Goal: Information Seeking & Learning: Learn about a topic

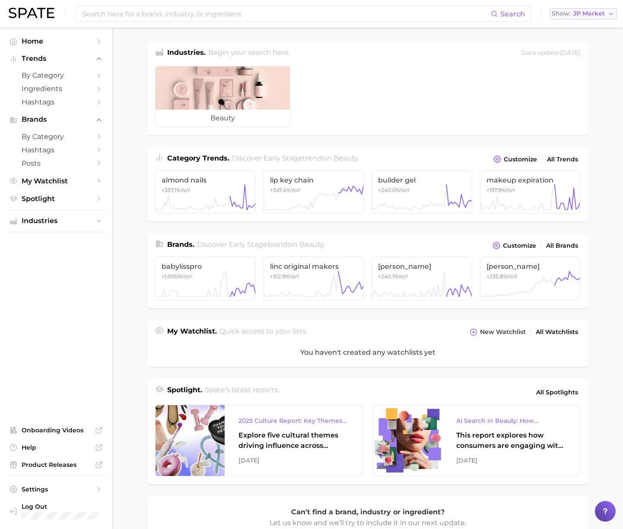
click at [580, 13] on span "JP Market" at bounding box center [589, 13] width 32 height 5
drag, startPoint x: 574, startPoint y: 28, endPoint x: 537, endPoint y: 32, distance: 37.8
click at [574, 28] on span "United States" at bounding box center [587, 27] width 67 height 7
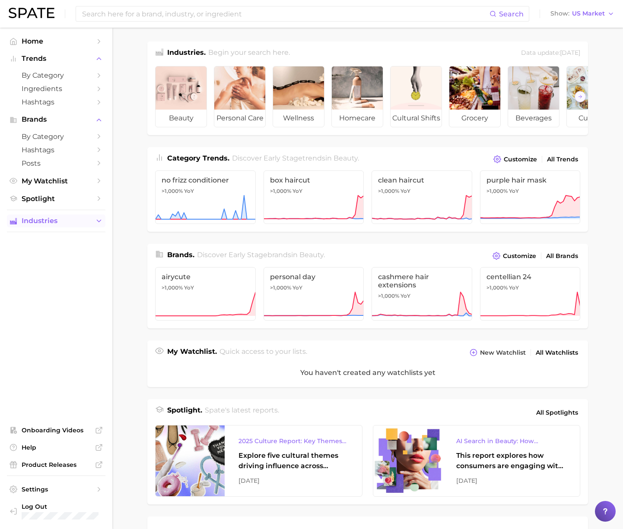
click at [60, 218] on button "Industries" at bounding box center [56, 221] width 98 height 13
click at [48, 254] on span "personal care" at bounding box center [56, 251] width 69 height 8
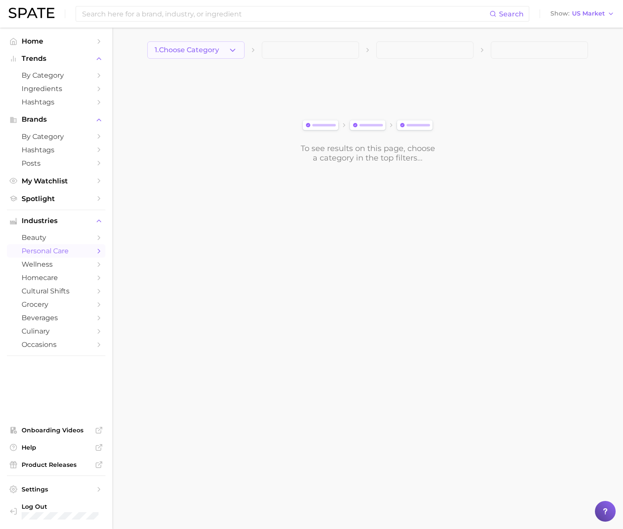
click at [178, 51] on span "1. Choose Category" at bounding box center [187, 50] width 64 height 8
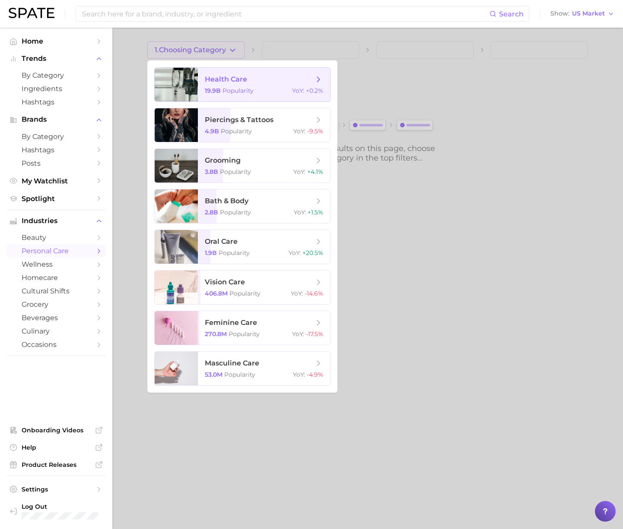
click at [240, 88] on span "Popularity" at bounding box center [237, 91] width 31 height 8
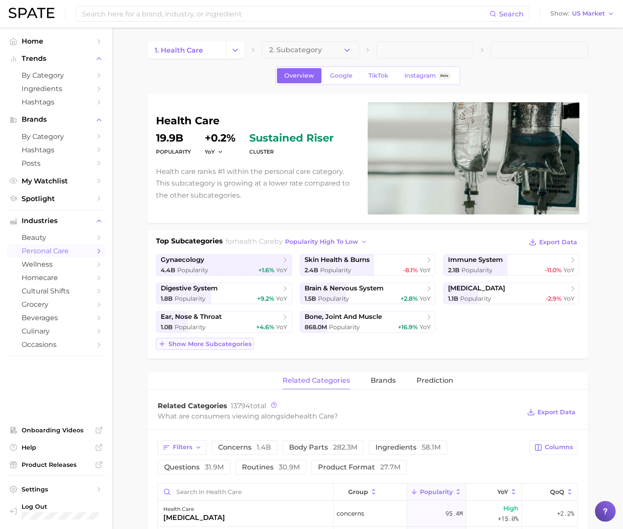
click at [236, 345] on span "Show more subcategories" at bounding box center [209, 344] width 83 height 7
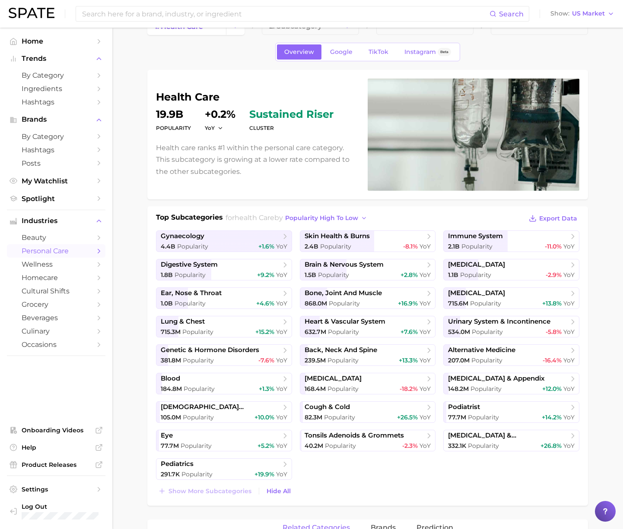
scroll to position [14, 0]
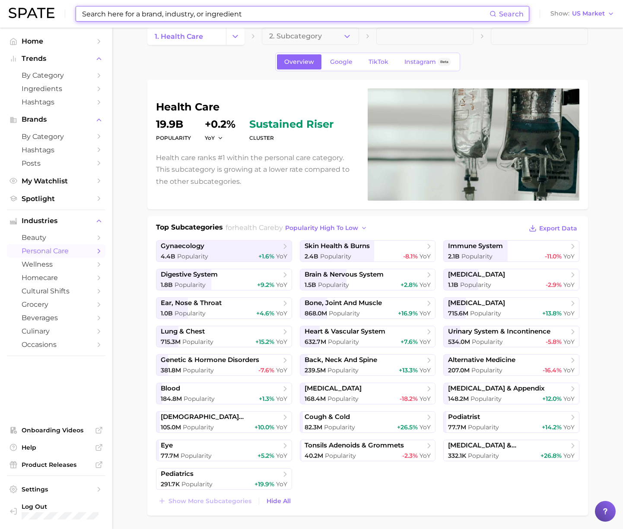
drag, startPoint x: 153, startPoint y: 18, endPoint x: 158, endPoint y: 14, distance: 6.8
click at [153, 18] on input at bounding box center [285, 13] width 408 height 15
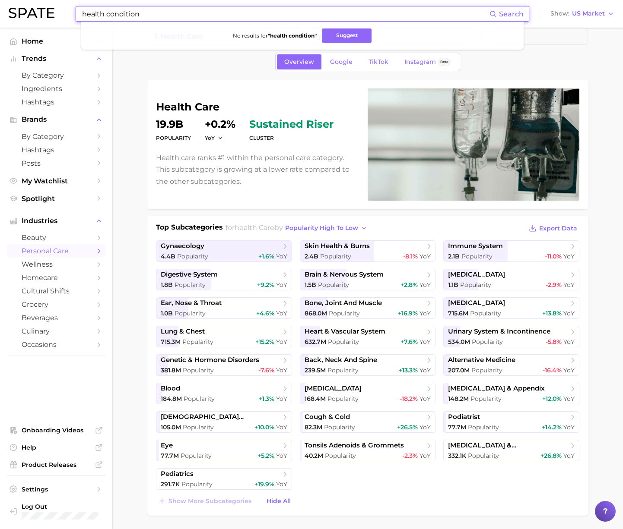
drag, startPoint x: 106, startPoint y: 16, endPoint x: 59, endPoint y: 11, distance: 47.7
click at [59, 11] on div "health condition Search No results for " health condition " Suggest Show US Mar…" at bounding box center [311, 14] width 605 height 28
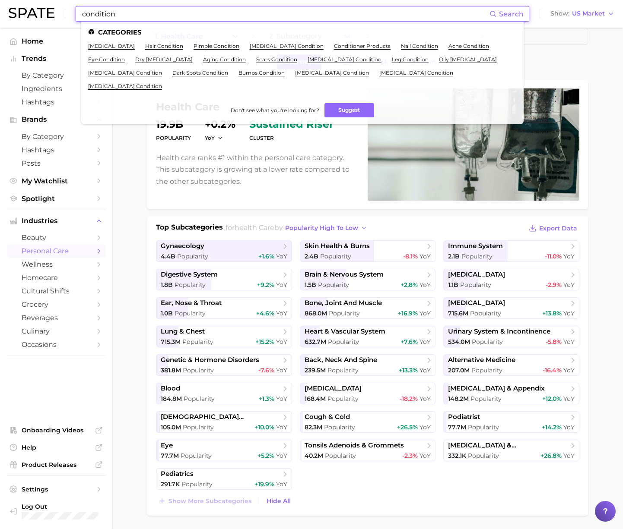
scroll to position [14, 0]
type input "condition"
click at [117, 46] on link "skin condition" at bounding box center [111, 46] width 47 height 6
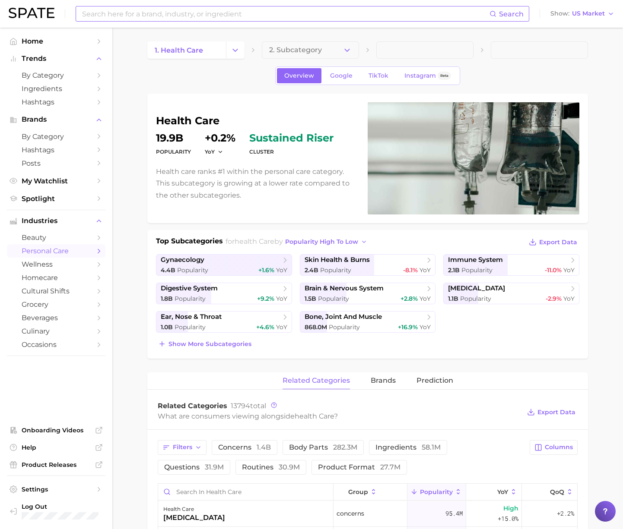
scroll to position [14, 0]
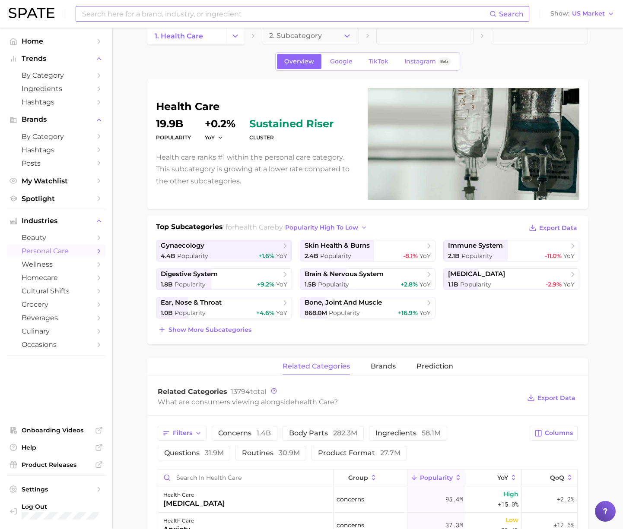
type input "condition"
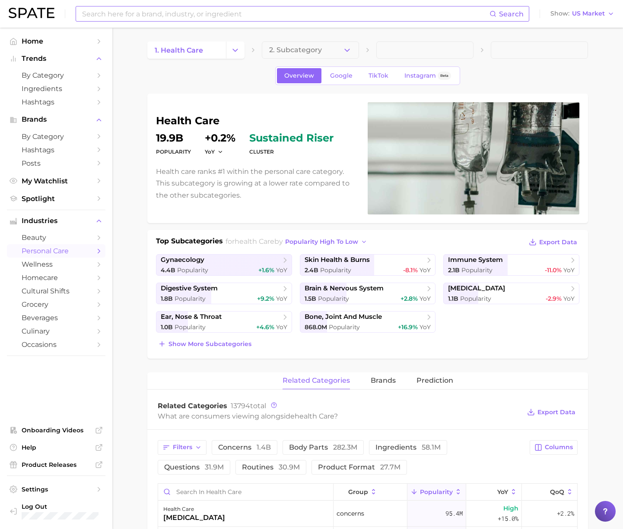
scroll to position [14, 0]
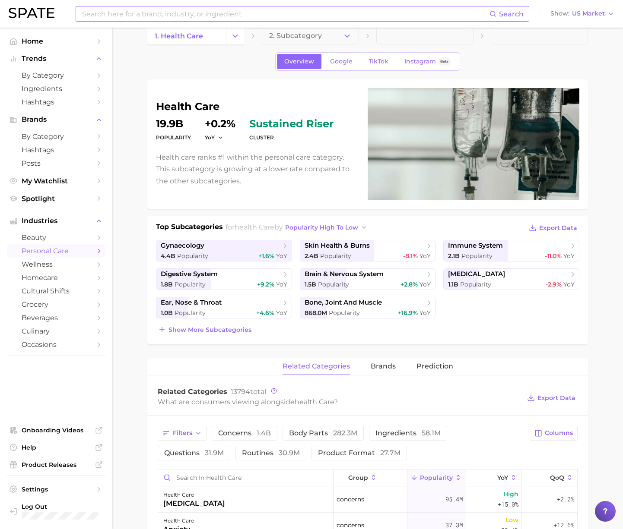
click at [223, 323] on div "Top Subcategories for health care by popularity high to low Export Data gynaeco…" at bounding box center [367, 279] width 423 height 114
click at [225, 329] on span "Show more subcategories" at bounding box center [209, 329] width 83 height 7
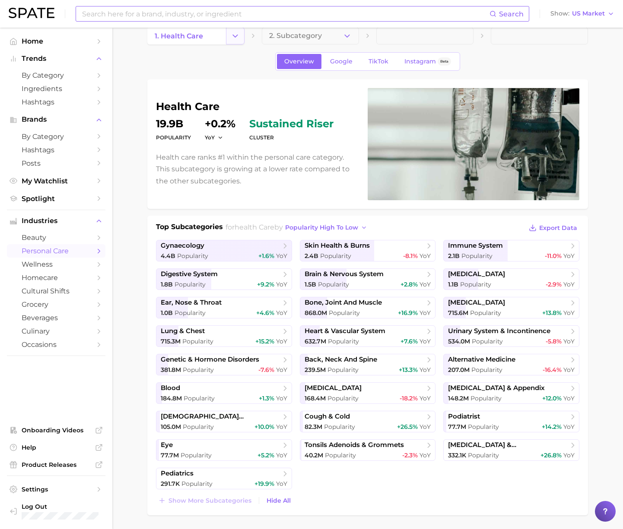
click at [236, 38] on icon "Change Category" at bounding box center [235, 36] width 9 height 9
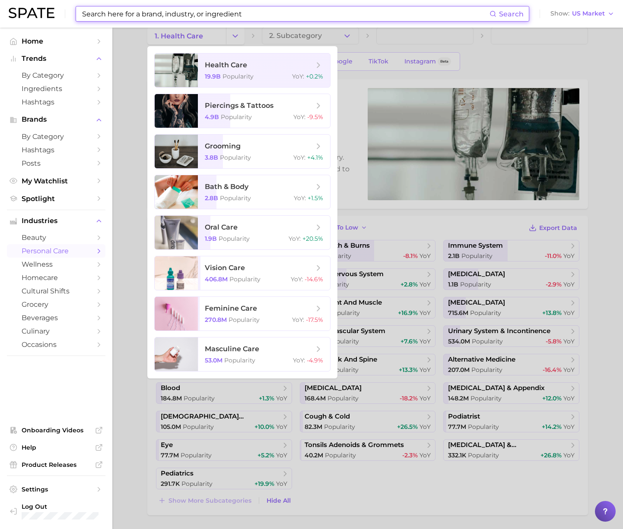
click at [190, 16] on input at bounding box center [285, 13] width 408 height 15
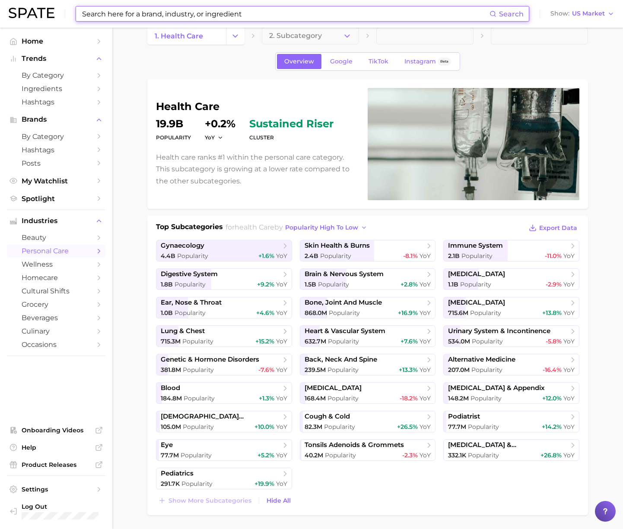
paste input "Genetic Disorders"
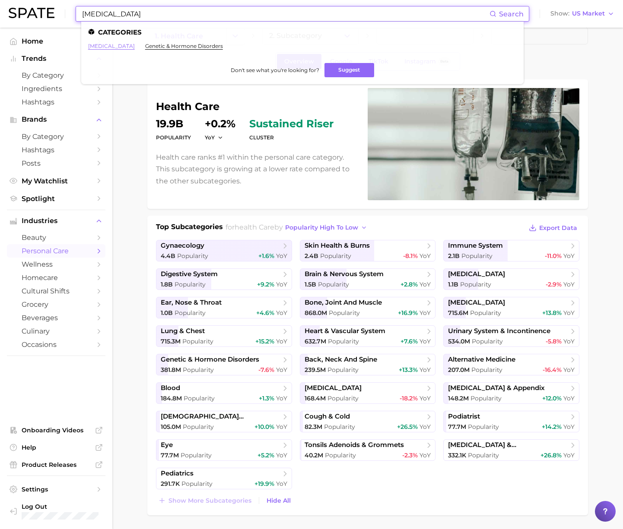
type input "Genetic Disorders"
click at [128, 48] on link "genetic disorders" at bounding box center [111, 46] width 47 height 6
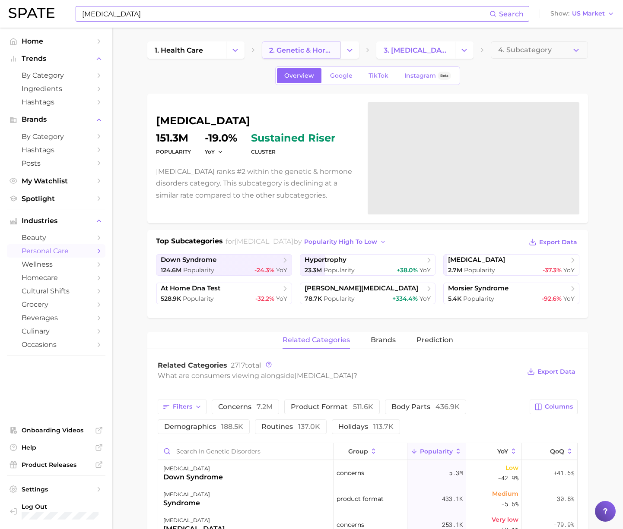
click at [319, 49] on span "2. genetic & hormone disorders" at bounding box center [301, 50] width 64 height 8
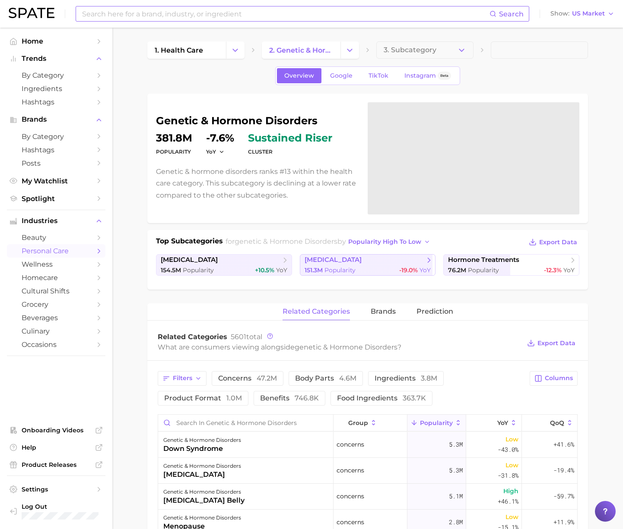
click at [326, 265] on link "genetic disorders 151.3m Popularity -19.0% YoY" at bounding box center [368, 265] width 136 height 22
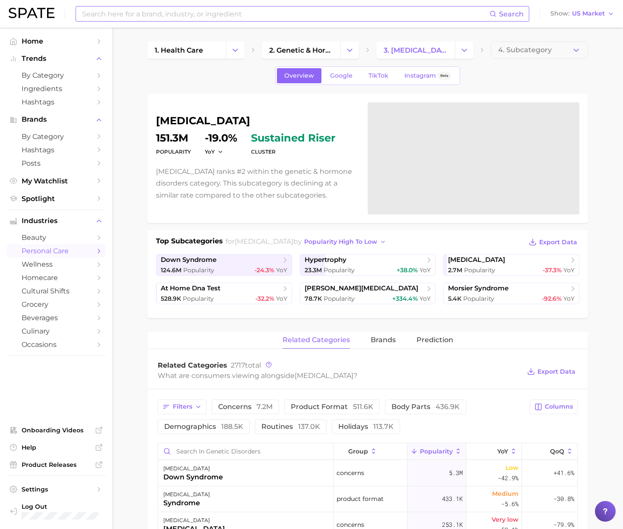
drag, startPoint x: 248, startPoint y: 120, endPoint x: 164, endPoint y: 117, distance: 84.2
click at [164, 117] on h1 "genetic disorders" at bounding box center [256, 121] width 201 height 10
click at [159, 119] on h1 "genetic disorders" at bounding box center [256, 121] width 201 height 10
drag, startPoint x: 158, startPoint y: 120, endPoint x: 253, endPoint y: 124, distance: 95.5
click at [253, 124] on h1 "genetic disorders" at bounding box center [256, 121] width 201 height 10
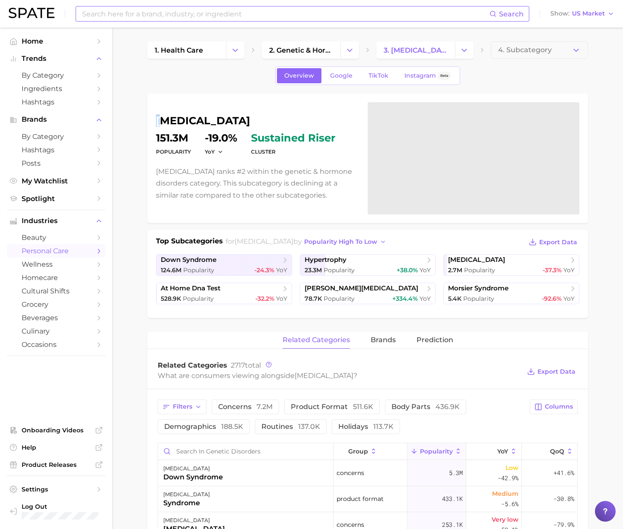
copy h1 "genetic disorders"
click at [462, 52] on icon "Change Category" at bounding box center [463, 50] width 9 height 9
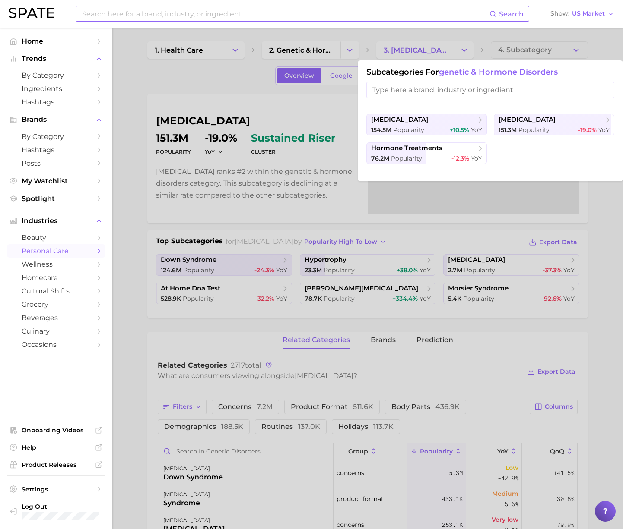
click at [351, 47] on div at bounding box center [311, 264] width 623 height 529
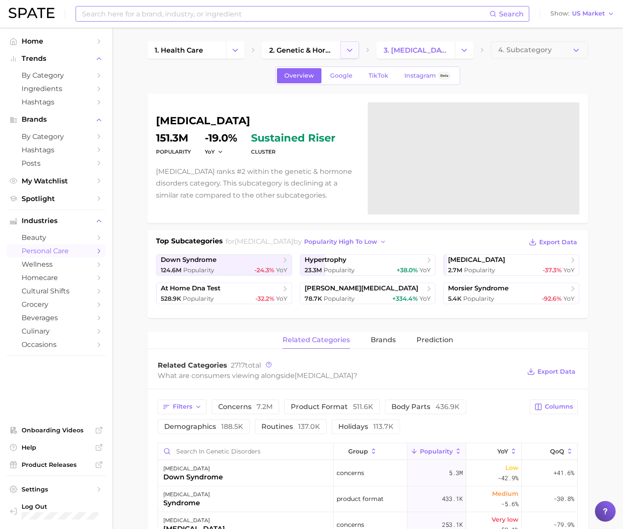
click at [351, 48] on icon "Change Category" at bounding box center [349, 50] width 9 height 9
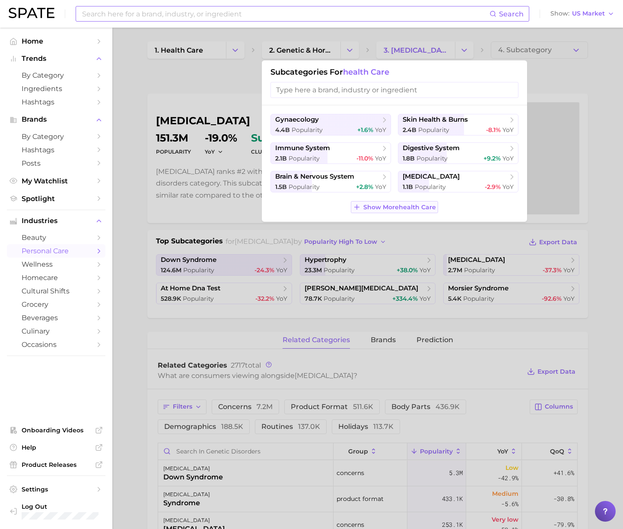
click at [383, 205] on span "Show More health care" at bounding box center [399, 207] width 73 height 7
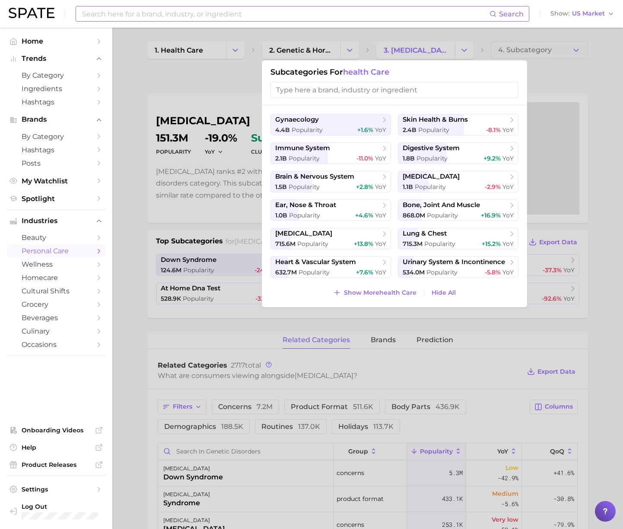
drag, startPoint x: 570, startPoint y: 85, endPoint x: 578, endPoint y: 88, distance: 8.3
click at [570, 85] on div at bounding box center [311, 264] width 623 height 529
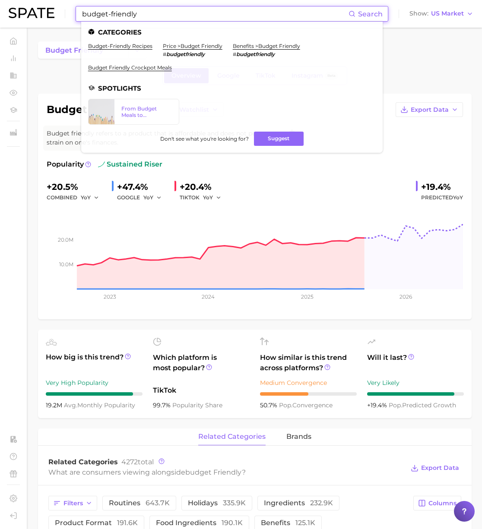
drag, startPoint x: 234, startPoint y: 13, endPoint x: 59, endPoint y: 10, distance: 174.9
click at [64, 9] on div "budget-friendly Search Categories budget-friendly recipes price > budget friend…" at bounding box center [241, 14] width 465 height 28
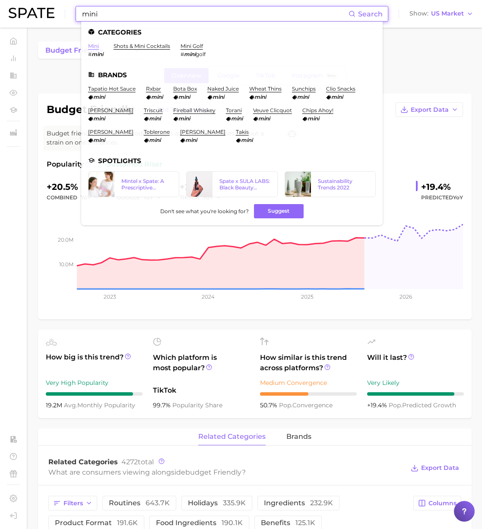
type input "mini"
click at [97, 48] on link "mini" at bounding box center [93, 46] width 11 height 6
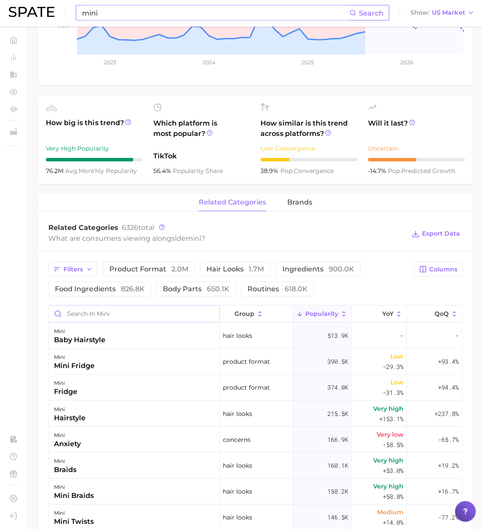
scroll to position [228, 0]
click at [113, 316] on input "Search in mini" at bounding box center [134, 313] width 170 height 16
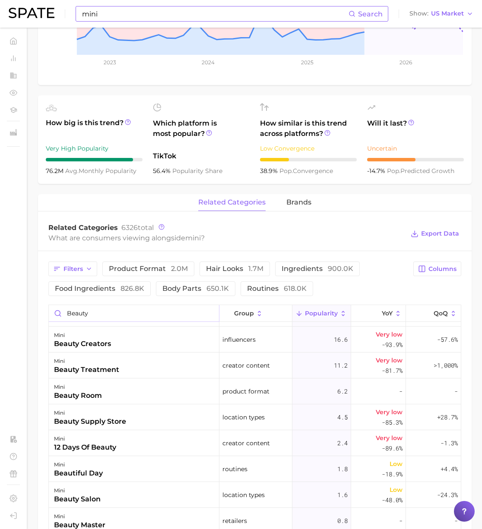
scroll to position [162, 0]
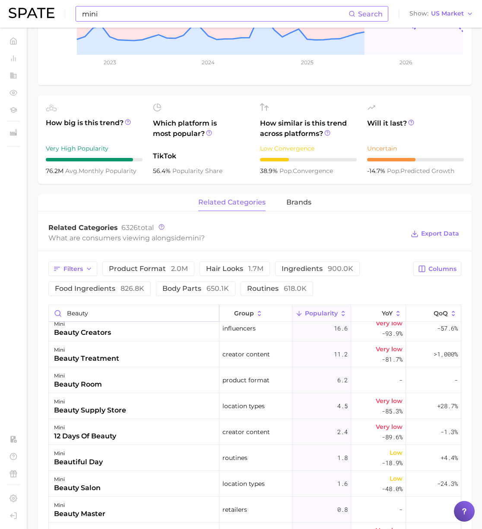
type input "beauty"
click at [127, 16] on input "mini" at bounding box center [214, 13] width 267 height 15
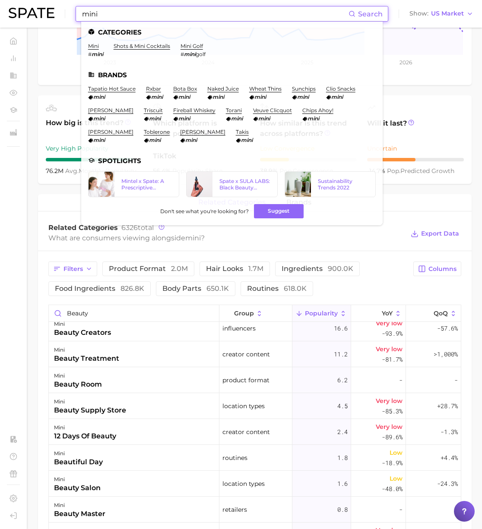
click at [432, 89] on div "mini Add to Watchlist Export Data Mini refers to a smaller and compact version …" at bounding box center [255, 355] width 434 height 979
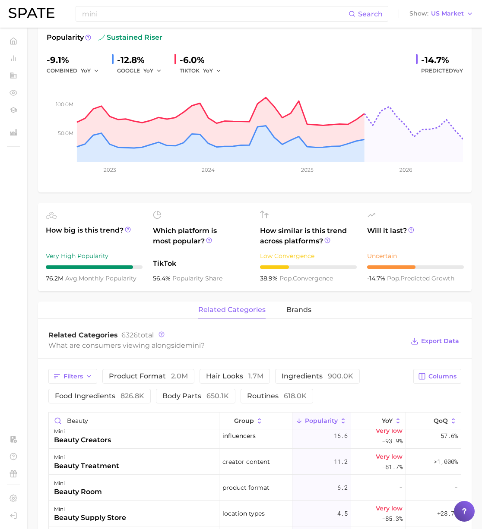
scroll to position [0, 0]
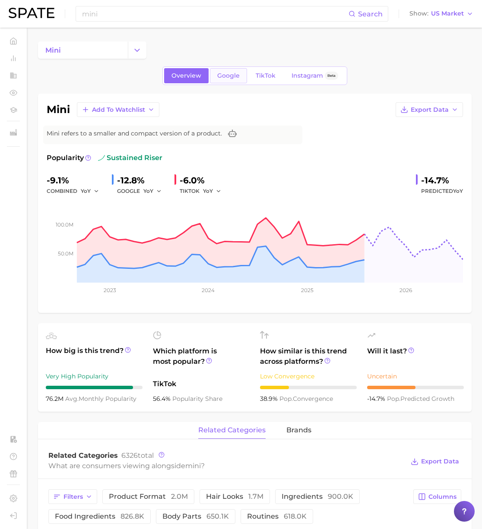
click at [229, 78] on span "Google" at bounding box center [228, 75] width 22 height 7
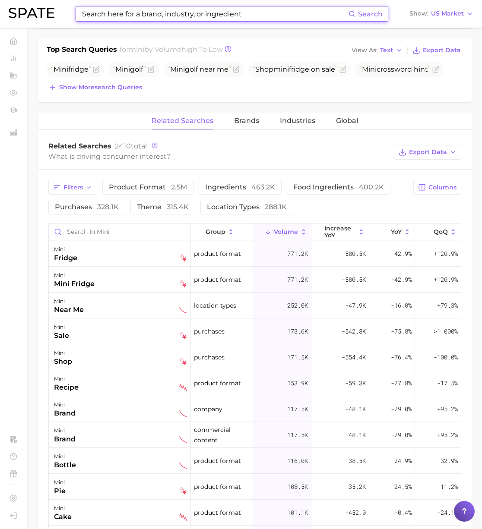
scroll to position [341, 0]
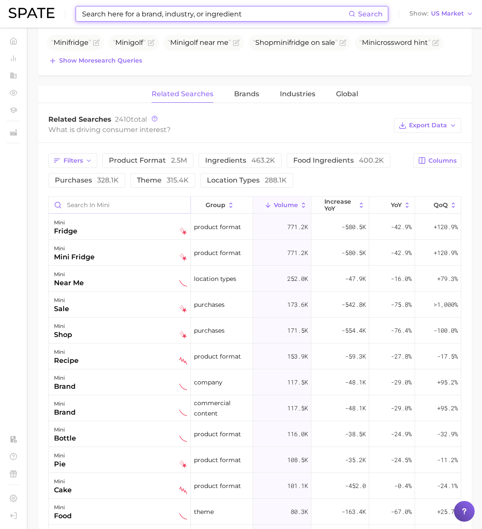
click at [98, 205] on input "Search in mini" at bounding box center [120, 205] width 142 height 16
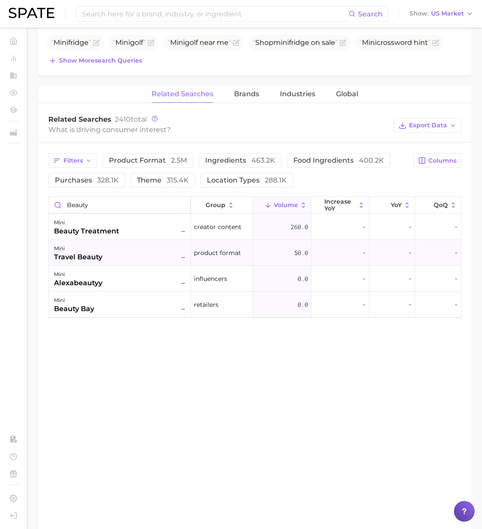
type input "beauty"
click at [121, 253] on div "mini travel beauty –" at bounding box center [120, 253] width 133 height 19
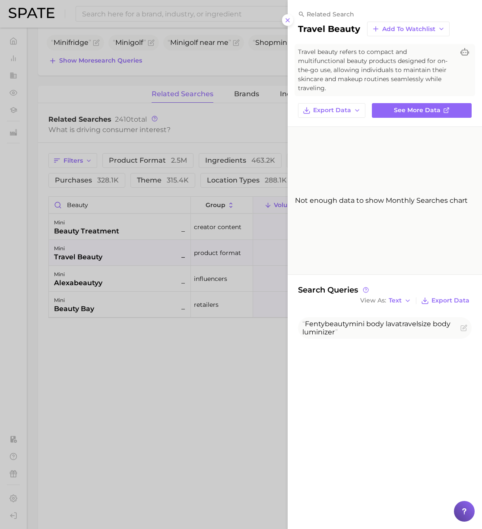
click at [263, 31] on div at bounding box center [241, 264] width 482 height 529
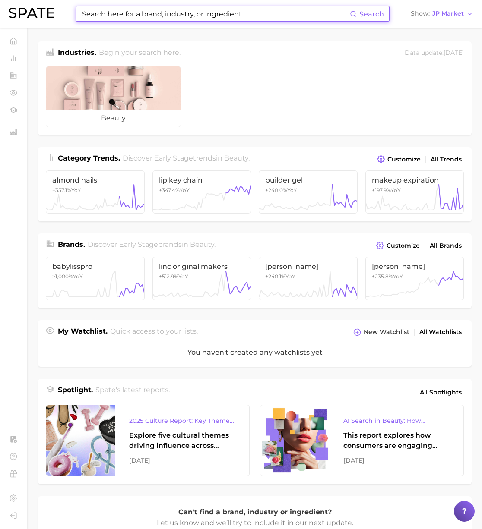
click at [111, 16] on input at bounding box center [215, 13] width 269 height 15
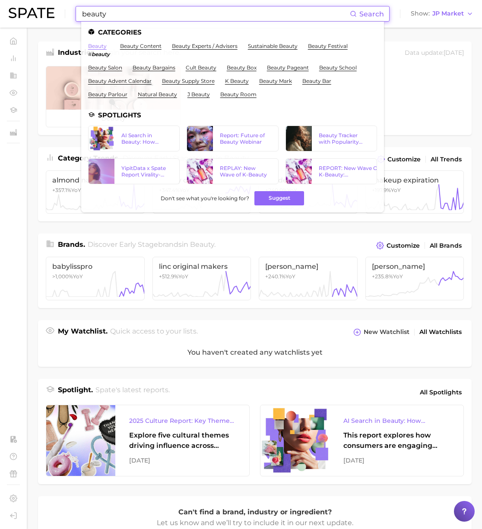
type input "beauty"
click at [92, 46] on link "beauty" at bounding box center [97, 46] width 19 height 6
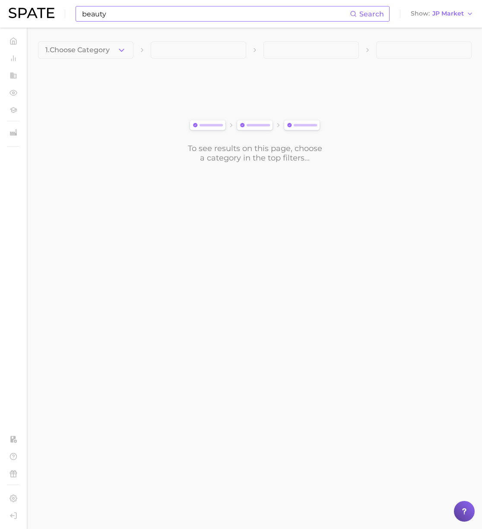
click at [130, 18] on input "beauty" at bounding box center [215, 13] width 269 height 15
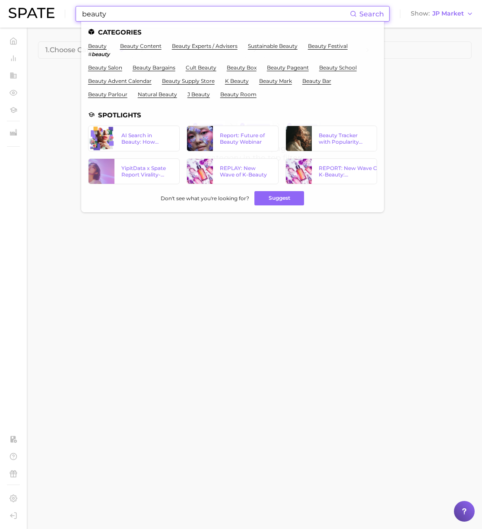
click at [36, 93] on main "1. Choose Category To see results on this page, choose a category in the top fi…" at bounding box center [255, 117] width 454 height 178
click at [139, 19] on input "beauty" at bounding box center [215, 13] width 269 height 15
drag, startPoint x: 63, startPoint y: 115, endPoint x: 54, endPoint y: 121, distance: 11.5
click at [63, 115] on div "To see results on this page, choose a category in the top filters..." at bounding box center [255, 114] width 434 height 96
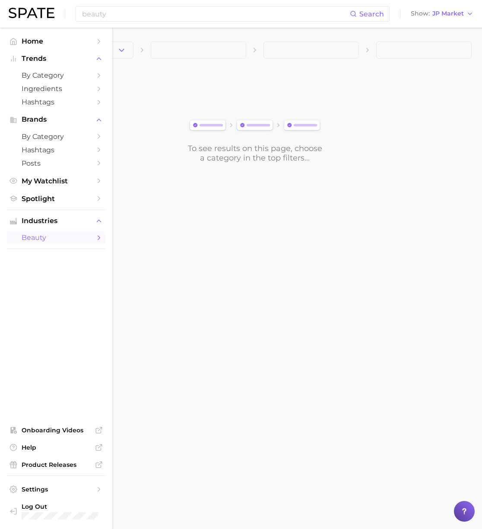
click at [52, 244] on link "beauty" at bounding box center [56, 237] width 98 height 13
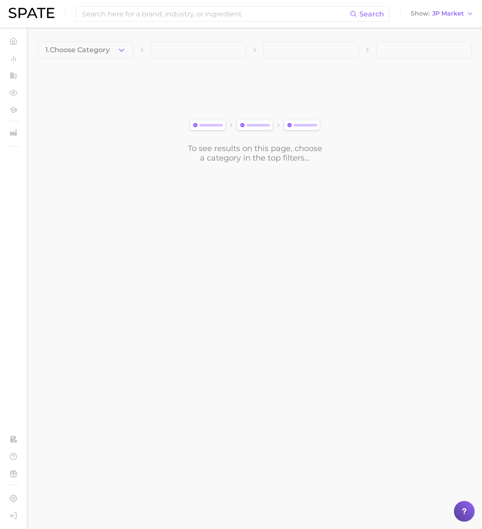
click at [160, 126] on div "To see results on this page, choose a category in the top filters..." at bounding box center [255, 114] width 434 height 96
click at [137, 11] on div "Search Show JP Market" at bounding box center [241, 14] width 465 height 28
click at [137, 11] on input at bounding box center [215, 13] width 269 height 15
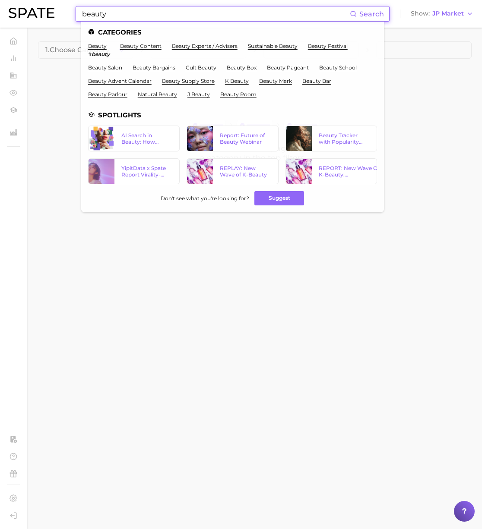
type input "beauty"
click at [65, 99] on div "To see results on this page, choose a category in the top filters..." at bounding box center [255, 114] width 434 height 96
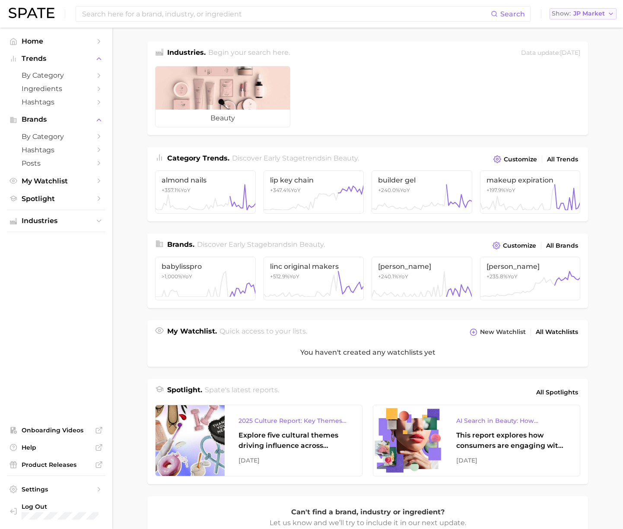
click at [572, 12] on div "Show JP Market" at bounding box center [577, 13] width 53 height 5
drag, startPoint x: 579, startPoint y: 22, endPoint x: 566, endPoint y: 23, distance: 13.4
click at [579, 22] on button "United States" at bounding box center [587, 28] width 76 height 16
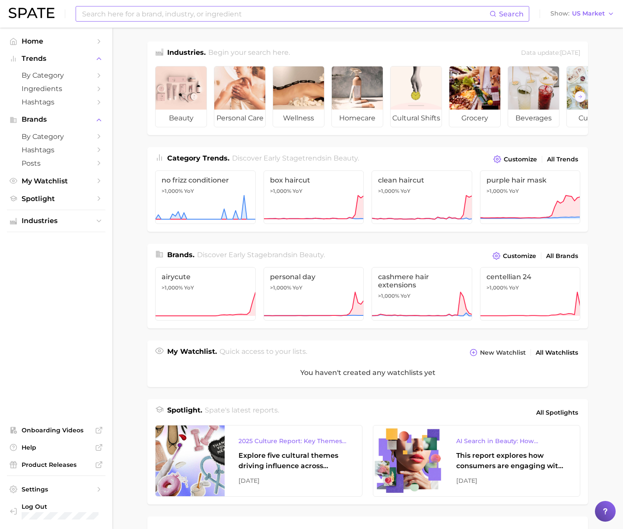
click at [465, 14] on input at bounding box center [285, 13] width 408 height 15
paste input "thick hair"
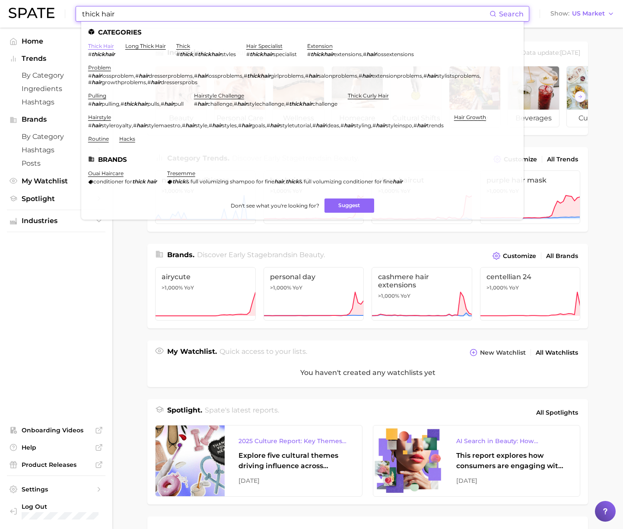
type input "thick hair"
click at [106, 45] on link "thick hair" at bounding box center [101, 46] width 26 height 6
